Goal: Check status: Check status

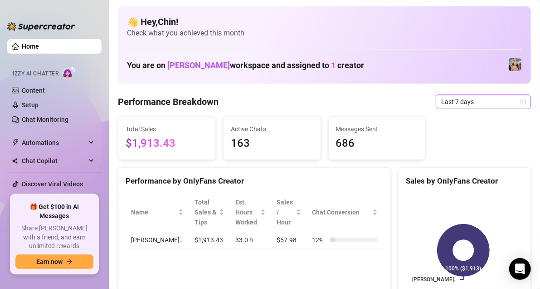
click at [519, 102] on div "Last 7 days" at bounding box center [483, 101] width 95 height 15
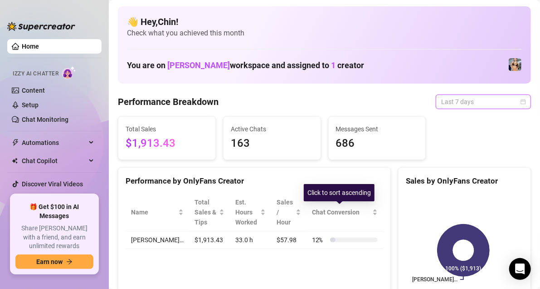
click at [517, 98] on span "Last 7 days" at bounding box center [483, 102] width 84 height 14
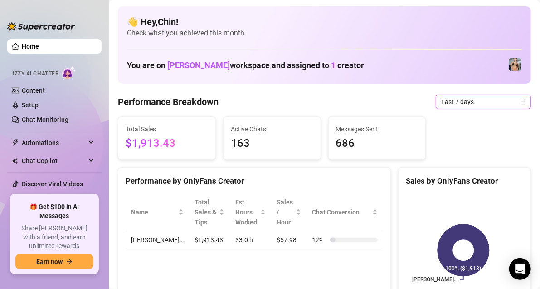
click at [521, 100] on icon "calendar" at bounding box center [523, 101] width 5 height 5
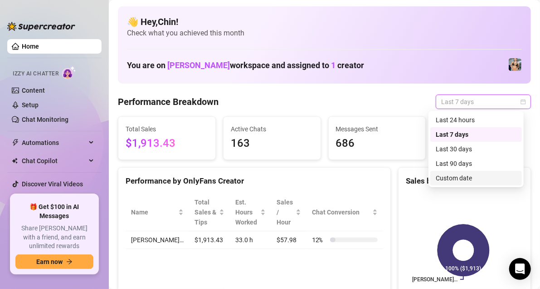
click at [444, 174] on div "Custom date" at bounding box center [476, 178] width 81 height 10
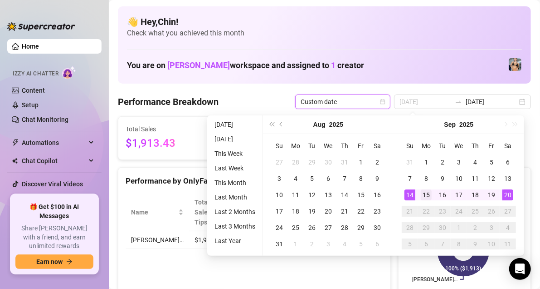
type input "[DATE]"
click at [424, 193] on div "15" at bounding box center [426, 194] width 11 height 11
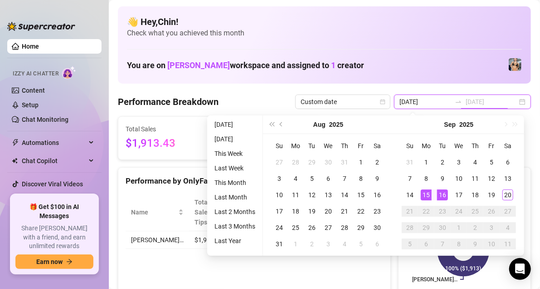
type input "[DATE]"
click at [511, 192] on div "20" at bounding box center [508, 194] width 11 height 11
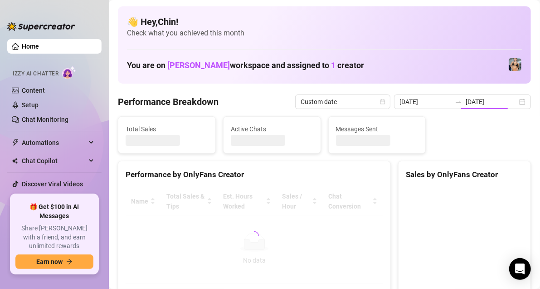
type input "[DATE]"
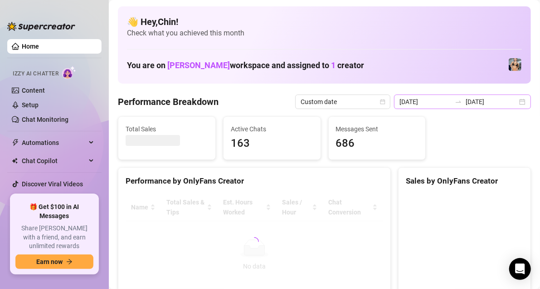
click at [517, 101] on div "[DATE] [DATE]" at bounding box center [462, 101] width 137 height 15
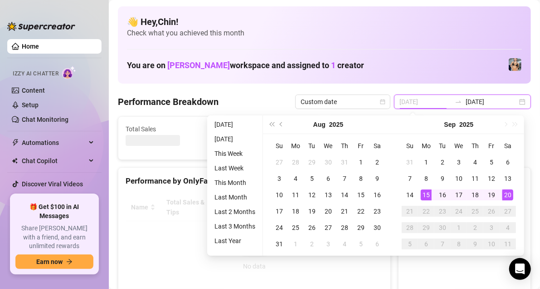
type input "[DATE]"
click at [427, 195] on div "15" at bounding box center [426, 194] width 11 height 11
type input "[DATE]"
click at [510, 195] on div "20" at bounding box center [508, 194] width 11 height 11
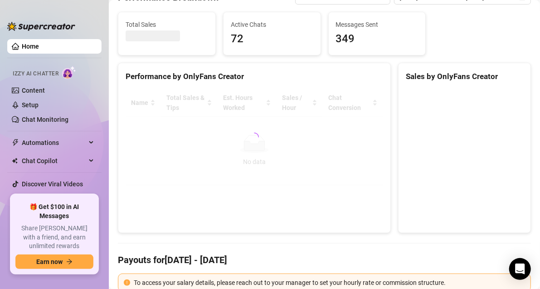
scroll to position [91, 0]
